Goal: Task Accomplishment & Management: Use online tool/utility

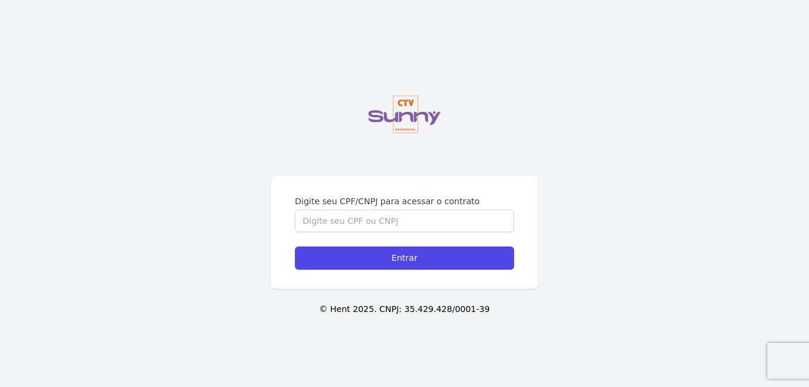
click at [395, 173] on div "Digite seu CPF/CNPJ para acessar o contrato Entrar © Hent 2025. CNPJ: 35.429.42…" at bounding box center [404, 193] width 809 height 387
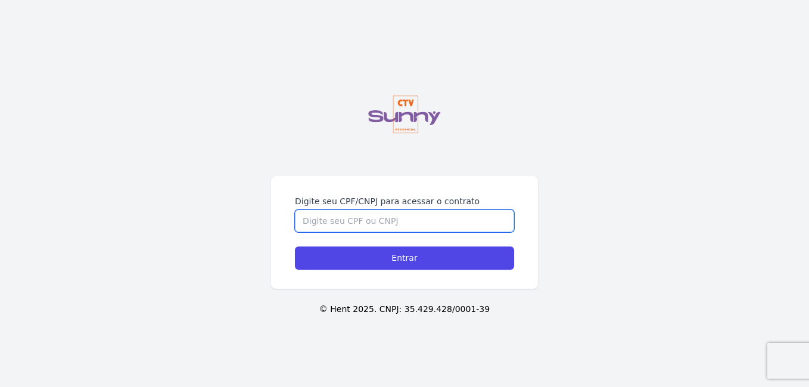
click at [380, 212] on input "Digite seu CPF/CNPJ para acessar o contrato" at bounding box center [404, 221] width 219 height 23
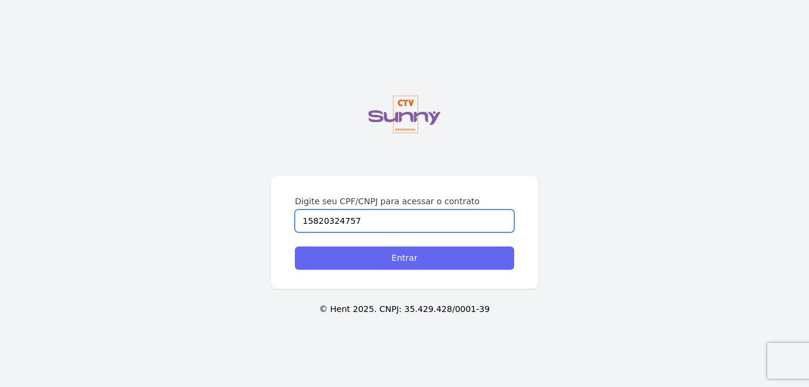
type input "15820324757"
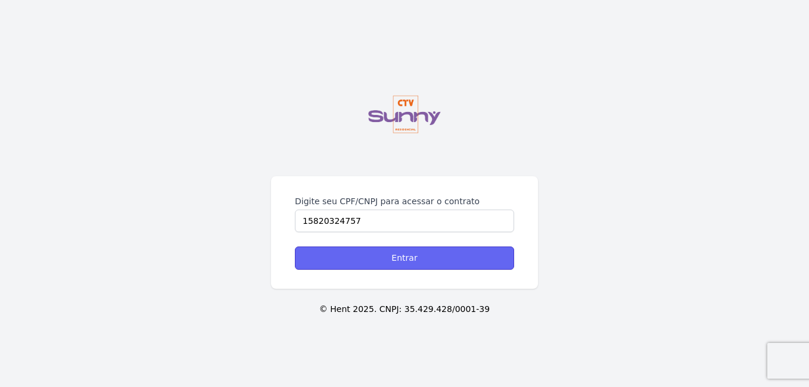
click at [398, 262] on input "Entrar" at bounding box center [404, 258] width 219 height 23
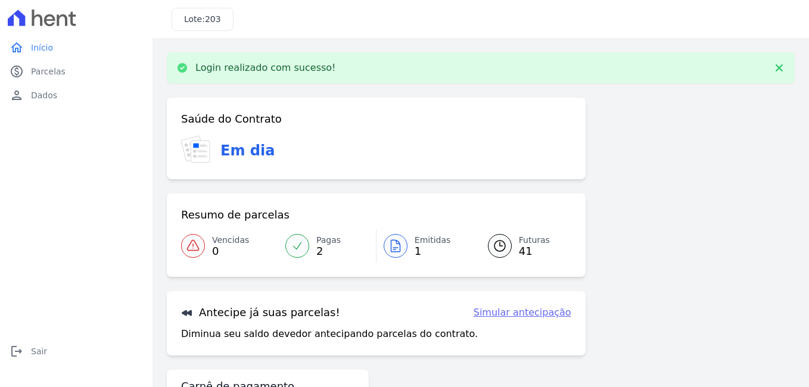
click at [415, 243] on span "Emitidas" at bounding box center [433, 240] width 36 height 13
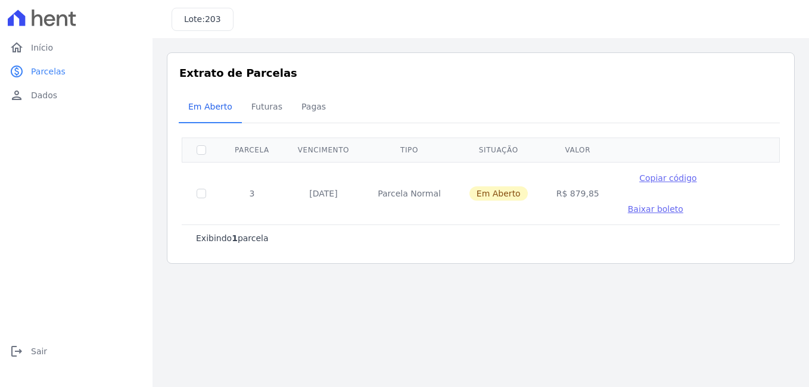
click at [684, 204] on span "Baixar boleto" at bounding box center [655, 209] width 55 height 10
click at [83, 49] on link "home Início" at bounding box center [76, 48] width 143 height 24
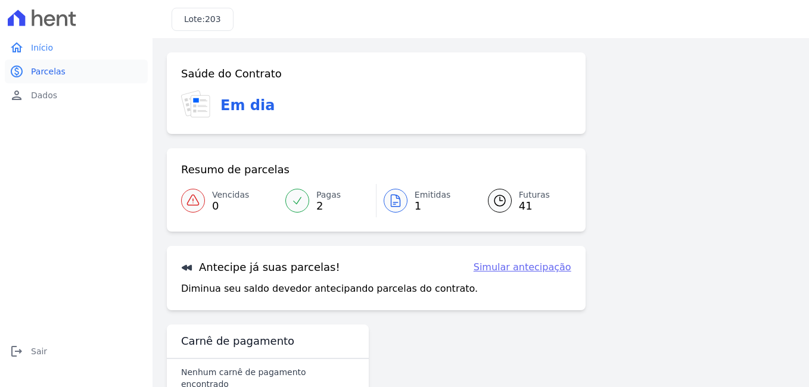
click at [86, 73] on link "paid Parcelas" at bounding box center [76, 72] width 143 height 24
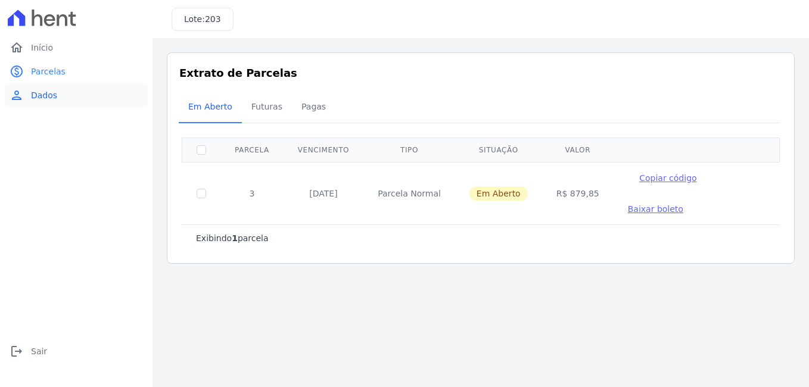
click at [66, 89] on link "person Dados" at bounding box center [76, 95] width 143 height 24
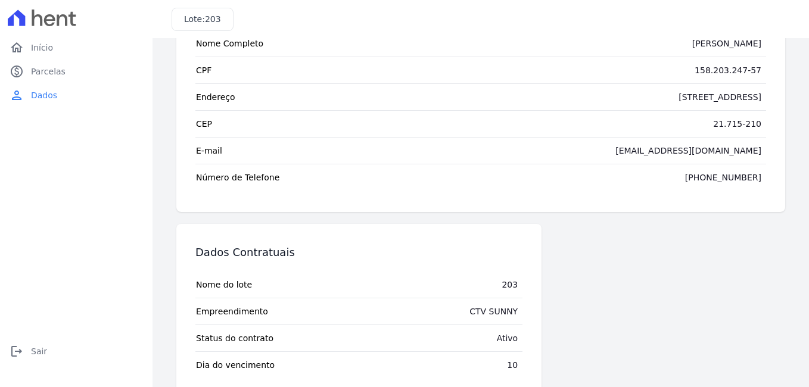
scroll to position [103, 0]
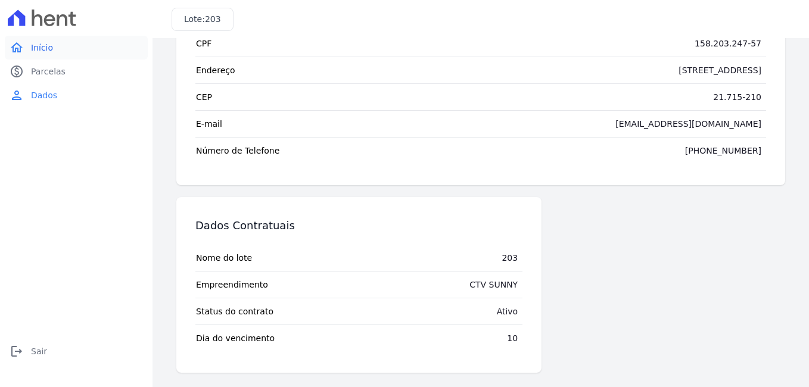
click at [76, 45] on link "home Início" at bounding box center [76, 48] width 143 height 24
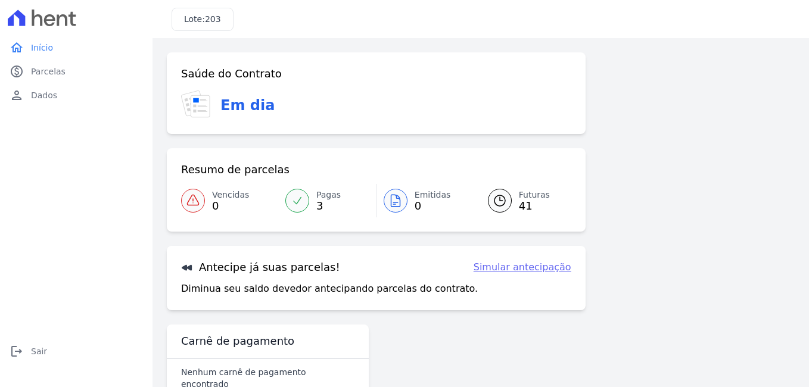
click at [511, 271] on link "Simular antecipação" at bounding box center [523, 267] width 98 height 14
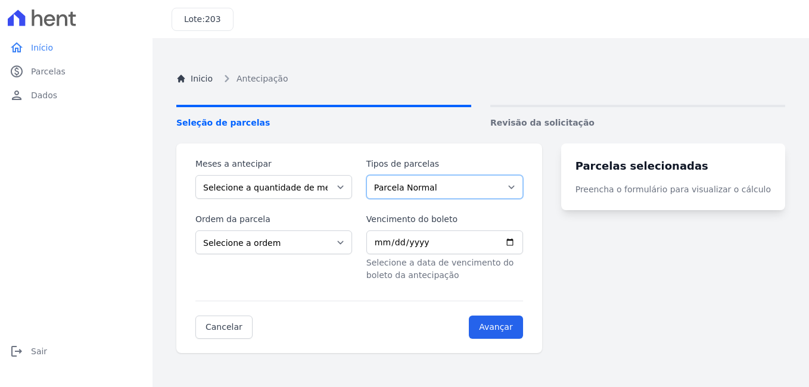
click at [438, 192] on select "Parcela Normal Intercalada Outros Financiamento CEF Sinal" at bounding box center [445, 187] width 157 height 24
click at [336, 156] on div "Meses a antecipar Selecione a quantidade de meses a antecipar 1 2 3 4 5 6 7 8 9…" at bounding box center [359, 249] width 366 height 210
click at [428, 245] on input "Vencimento do boleto" at bounding box center [445, 243] width 157 height 24
click at [523, 243] on input "Vencimento do boleto" at bounding box center [445, 243] width 157 height 24
type input "2025-11-10"
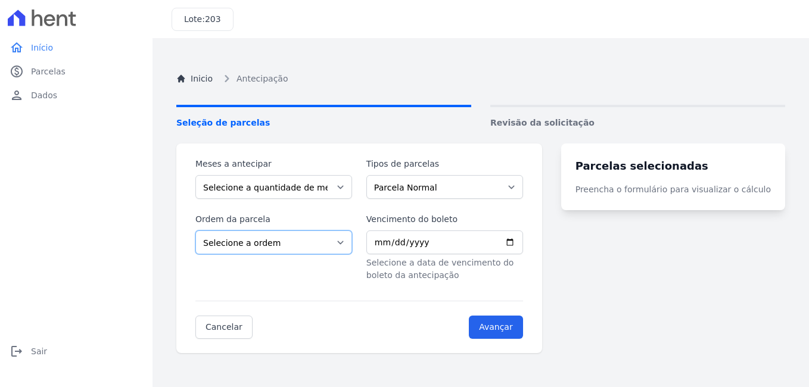
click at [264, 245] on select "Selecione a ordem Últimas parcelas Primeiras parcelas" at bounding box center [273, 243] width 157 height 24
select select "ending"
click at [195, 231] on select "Selecione a ordem Últimas parcelas Primeiras parcelas" at bounding box center [273, 243] width 157 height 24
click at [311, 182] on select "Selecione a quantidade de meses a antecipar 1 2 3 4 5 6 7 8 9 10 11 12 13 14 15…" at bounding box center [273, 187] width 157 height 24
select select "1"
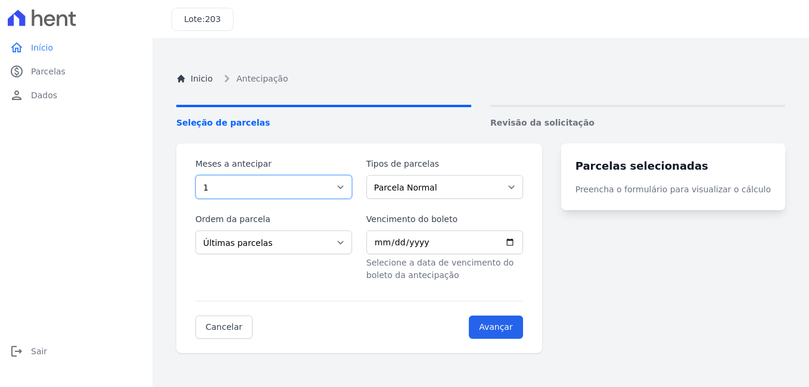
click at [195, 175] on select "Selecione a quantidade de meses a antecipar 1 2 3 4 5 6 7 8 9 10 11 12 13 14 15…" at bounding box center [273, 187] width 157 height 24
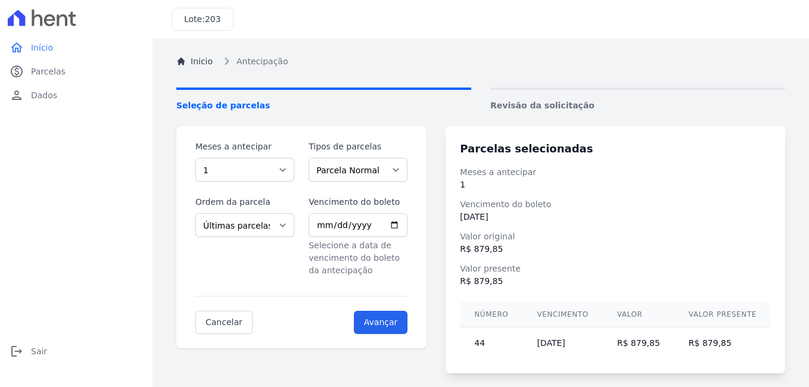
scroll to position [24, 0]
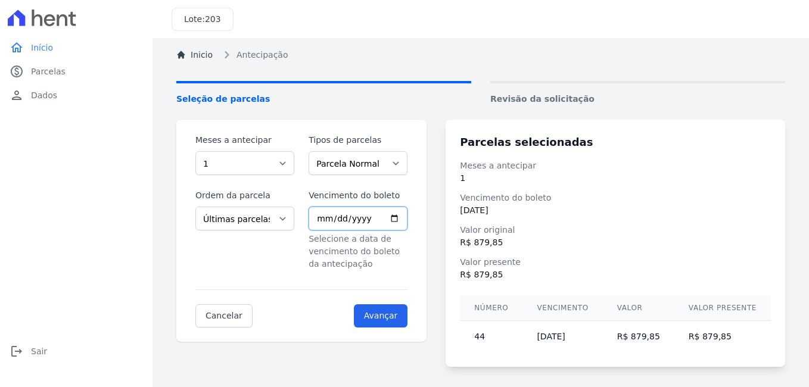
click at [403, 221] on input "2025-11-10" at bounding box center [358, 219] width 99 height 24
click at [402, 218] on input "2026-01-10" at bounding box center [358, 219] width 99 height 24
type input "2026-12-10"
click at [253, 166] on select "Selecione a quantidade de meses a antecipar 1 2 3 4 5 6 7 8 9 10 11 12 13 14 15…" at bounding box center [244, 163] width 99 height 24
